Goal: Task Accomplishment & Management: Use online tool/utility

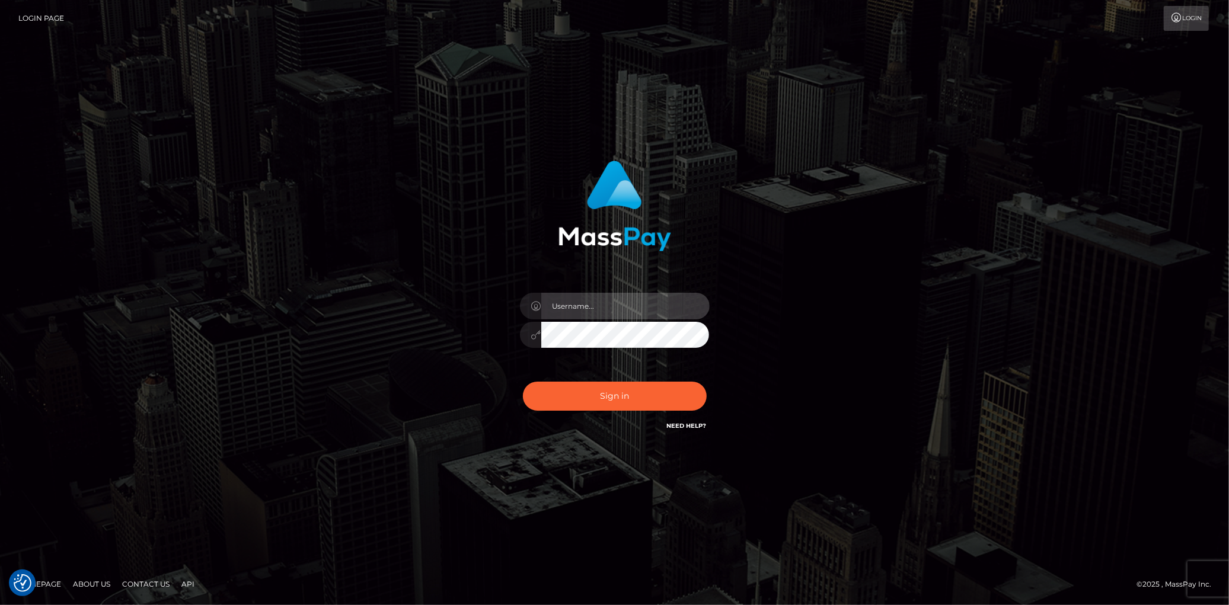
type input "[PERSON_NAME]"
click at [578, 428] on div "Eduard Gavrilescu Sign in" at bounding box center [614, 297] width 311 height 290
click at [586, 392] on button "Sign in" at bounding box center [615, 396] width 184 height 29
type input "[PERSON_NAME]"
click at [579, 392] on button "Sign in" at bounding box center [615, 396] width 184 height 29
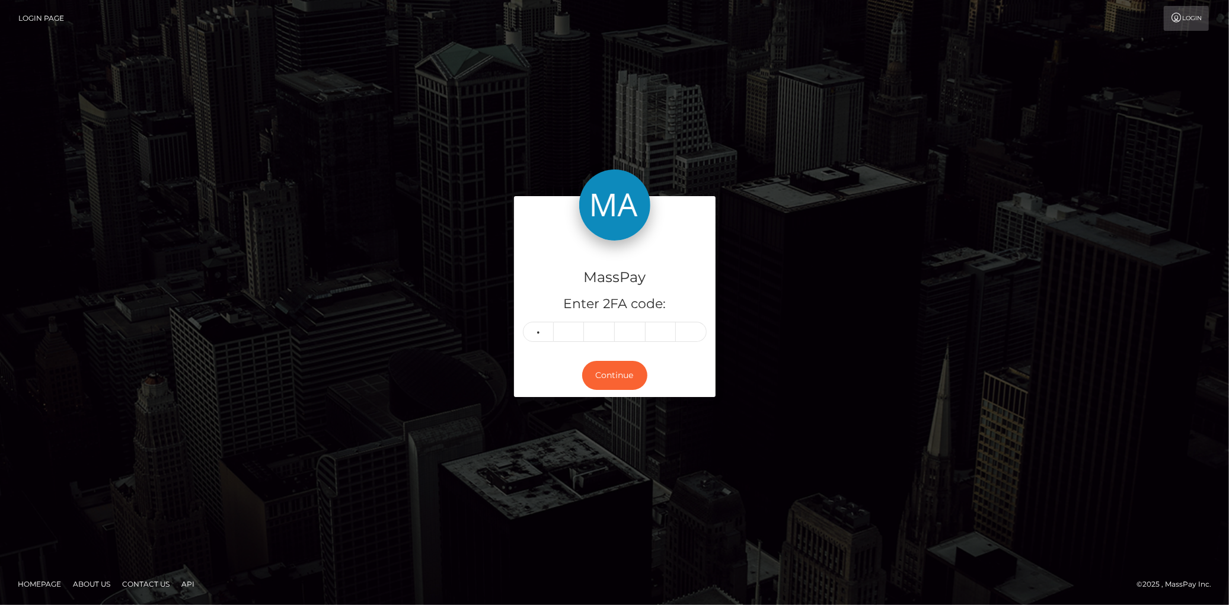
type input "9"
type input "3"
type input "5"
type input "4"
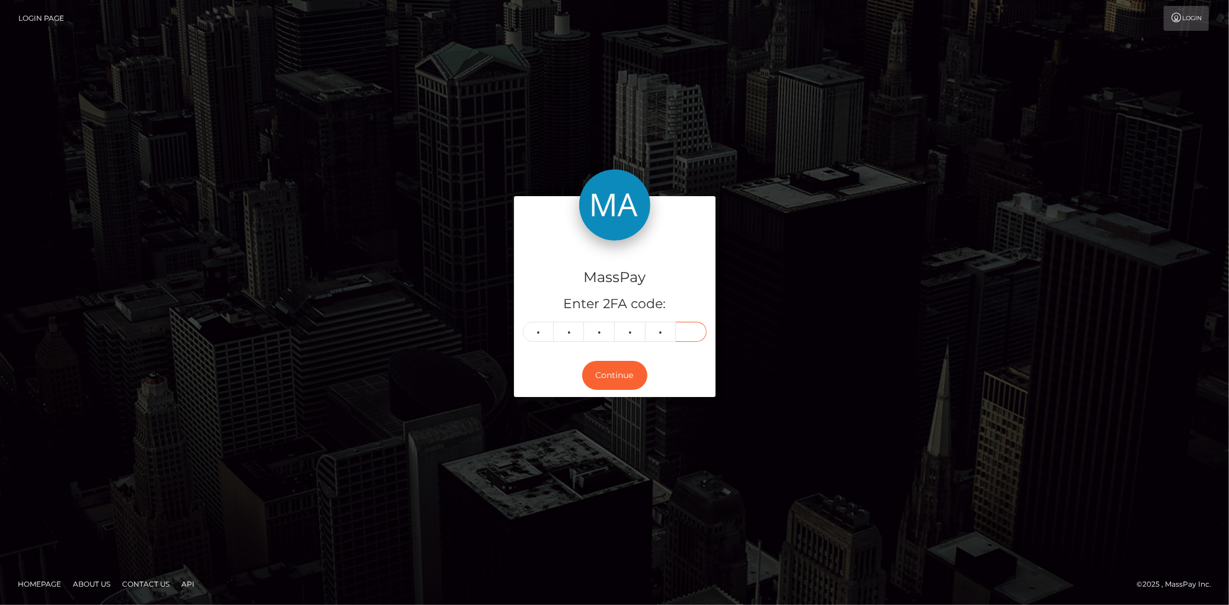
type input "7"
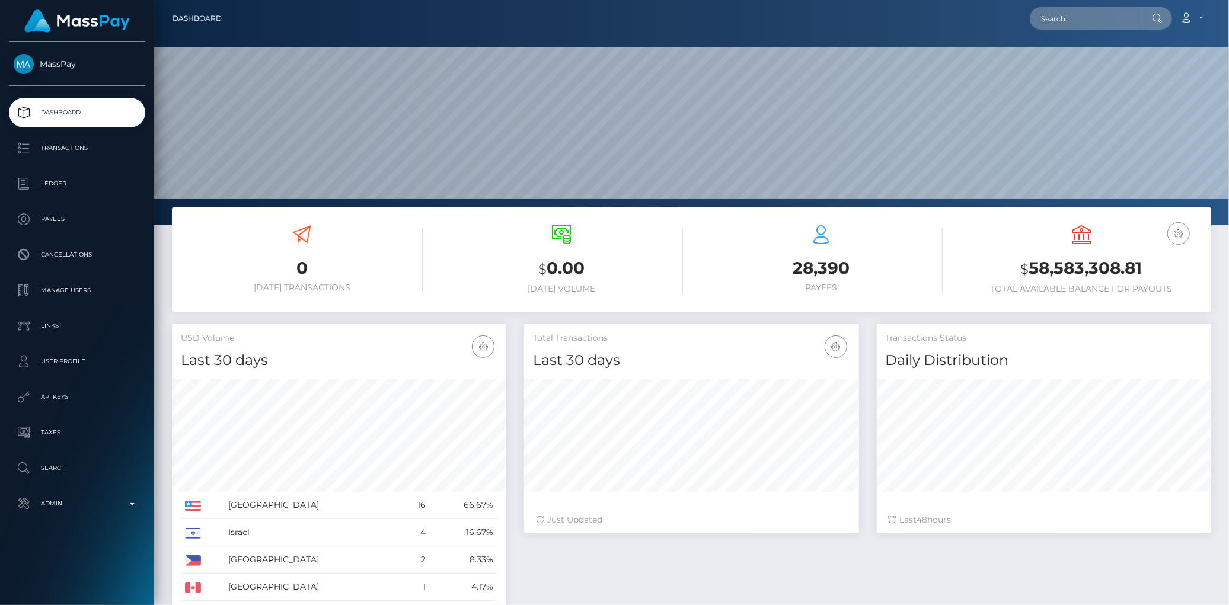
scroll to position [210, 334]
type input "poact_dsG9D9i7ww4S"
click at [1053, 62] on link "Enosh Rava" at bounding box center [1077, 61] width 95 height 22
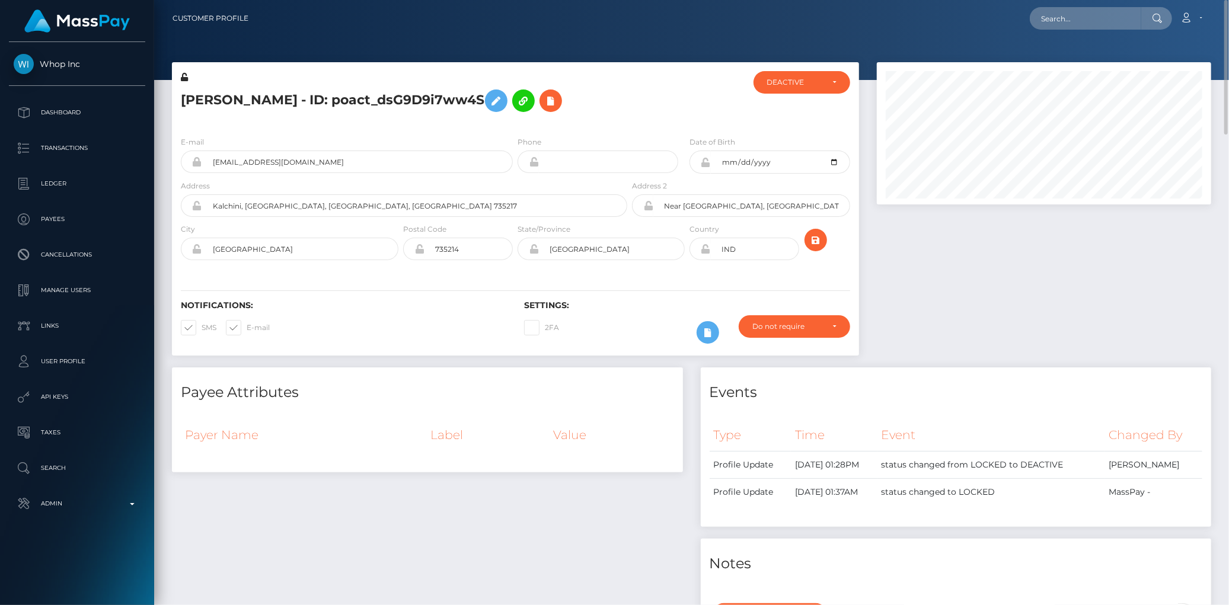
click at [339, 85] on h5 "Enosh Rava - ID: poact_dsG9D9i7ww4S" at bounding box center [401, 101] width 440 height 34
click at [322, 97] on h5 "Enosh Rava - ID: poact_dsG9D9i7ww4S" at bounding box center [401, 101] width 440 height 34
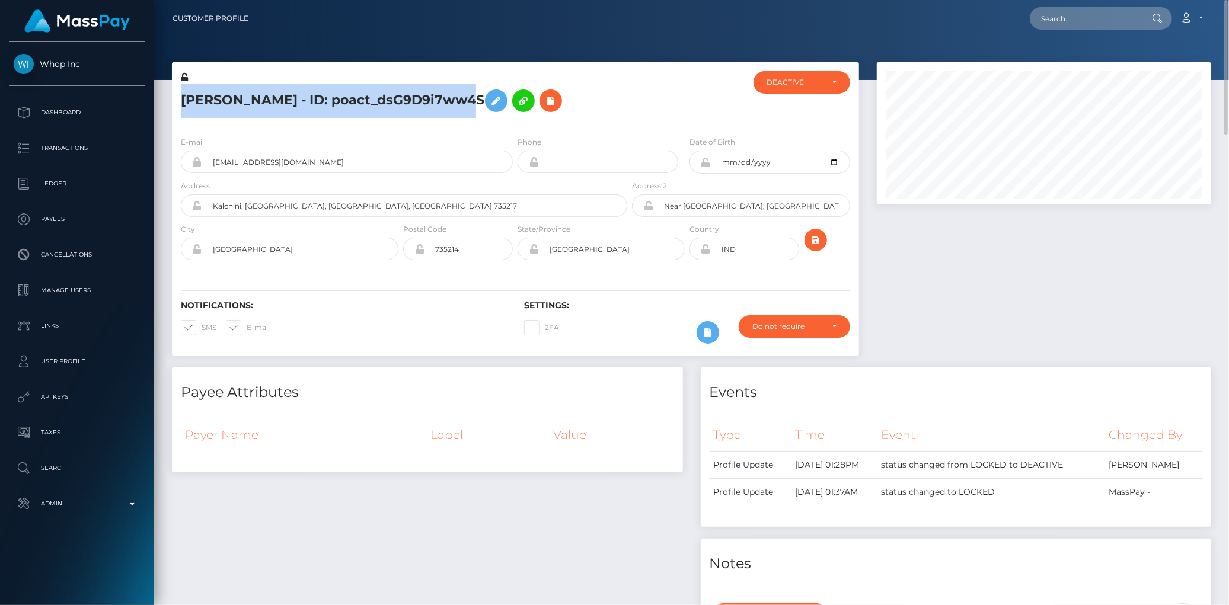
click at [322, 97] on h5 "Enosh Rava - ID: poact_dsG9D9i7ww4S" at bounding box center [401, 101] width 440 height 34
copy h5 "Enosh Rava - ID: poact_dsG9D9i7ww4S"
